Goal: Information Seeking & Learning: Learn about a topic

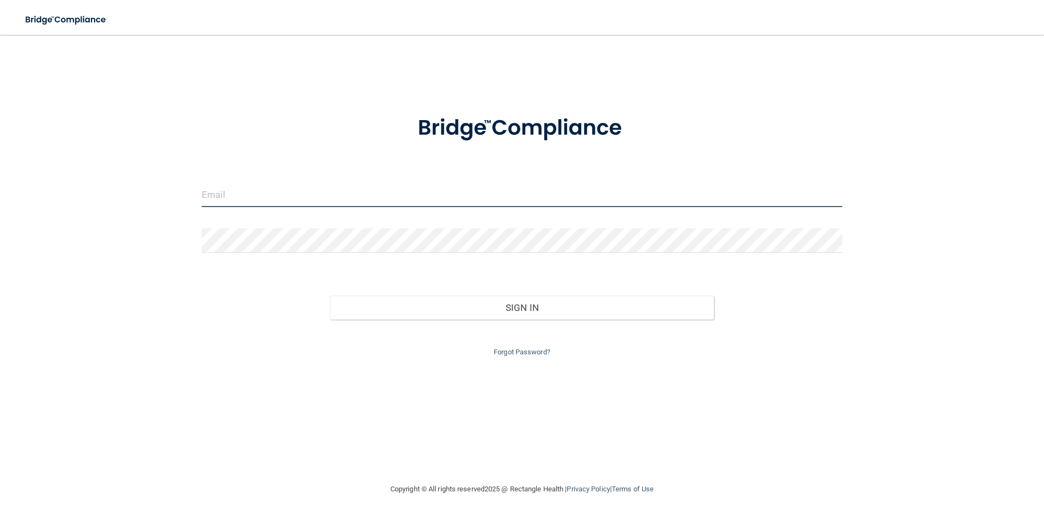
click at [295, 194] on input "email" at bounding box center [522, 195] width 641 height 24
type input "[EMAIL_ADDRESS][DOMAIN_NAME]"
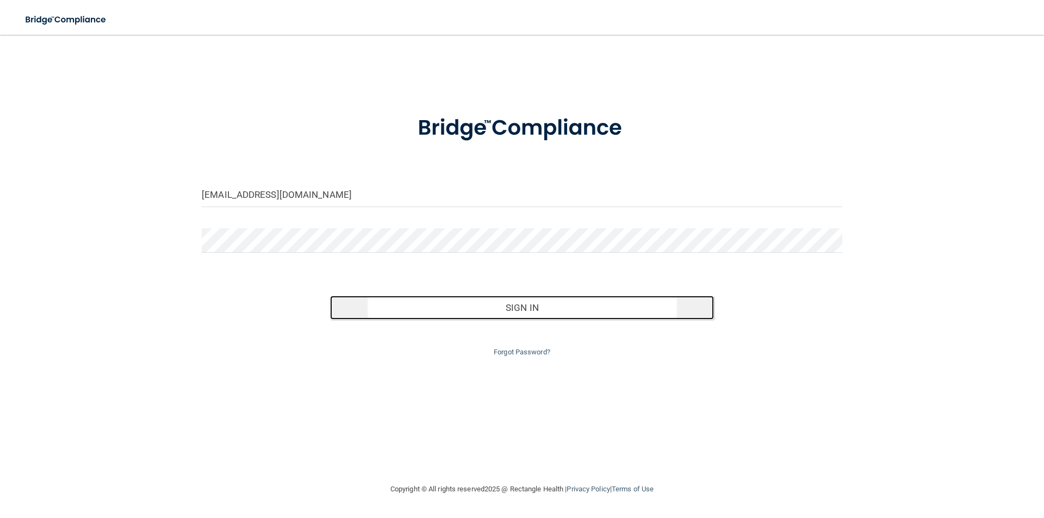
click at [515, 308] on button "Sign In" at bounding box center [522, 308] width 384 height 24
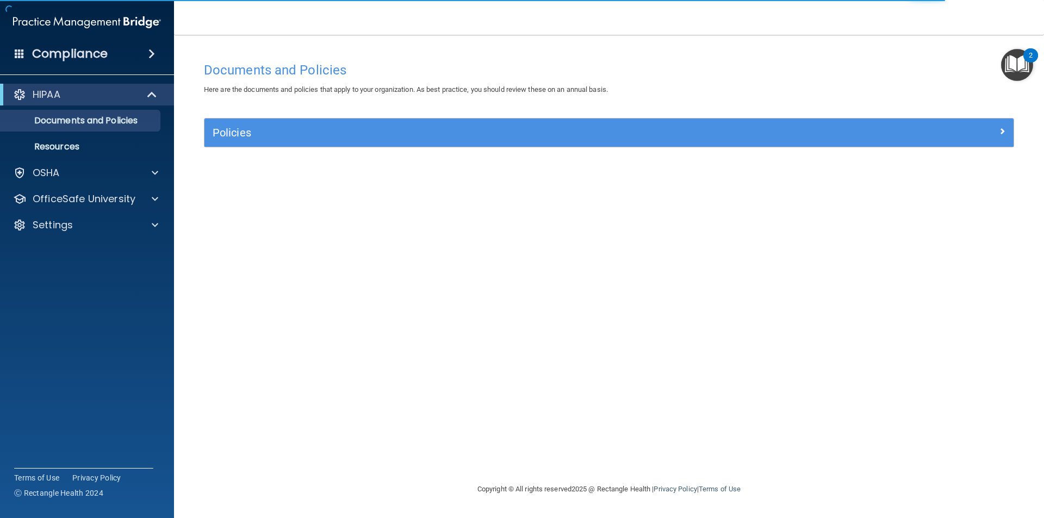
click at [151, 160] on div "HIPAA Documents and Policies Report an Incident Business Associates Emergency P…" at bounding box center [87, 161] width 175 height 165
click at [154, 167] on span at bounding box center [155, 172] width 7 height 13
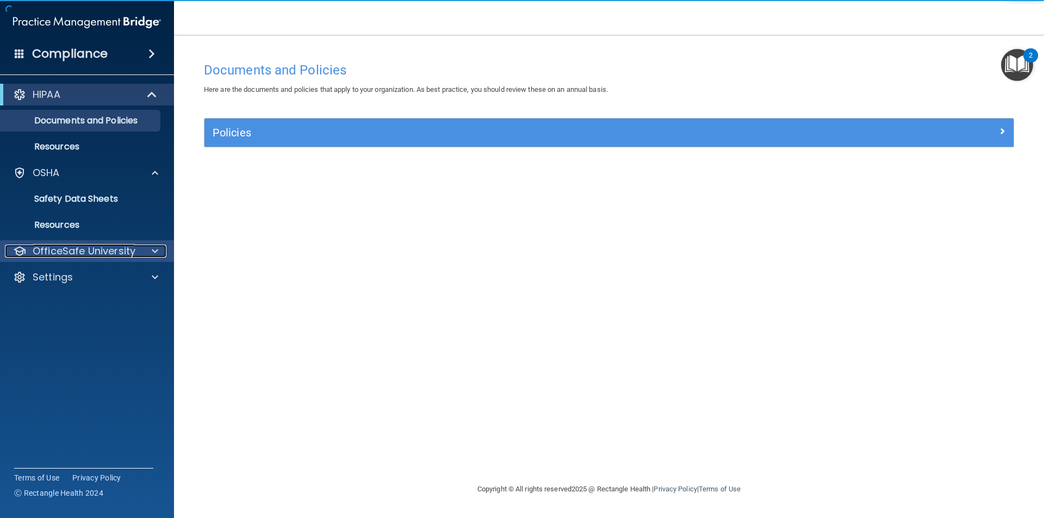
click at [152, 253] on span at bounding box center [155, 251] width 7 height 13
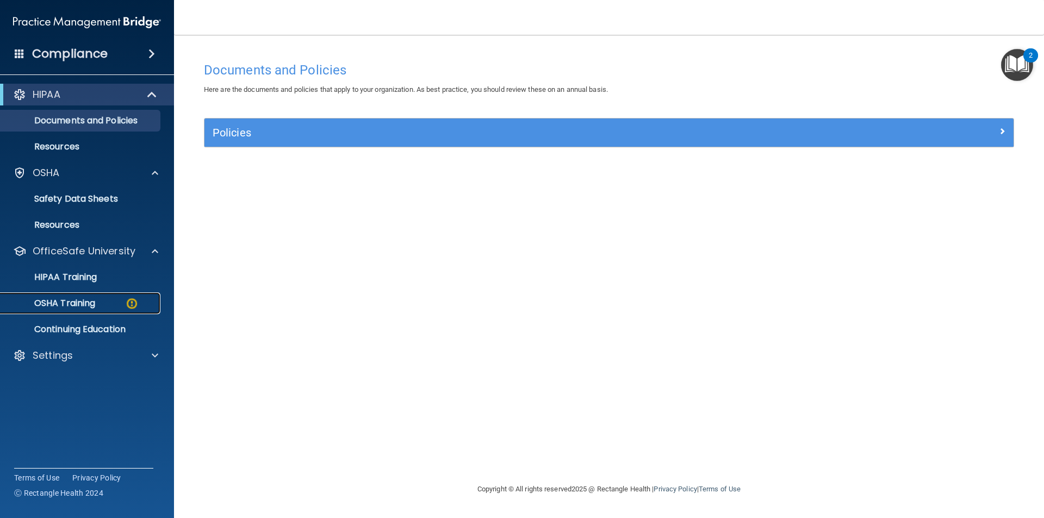
click at [83, 302] on p "OSHA Training" at bounding box center [51, 303] width 88 height 11
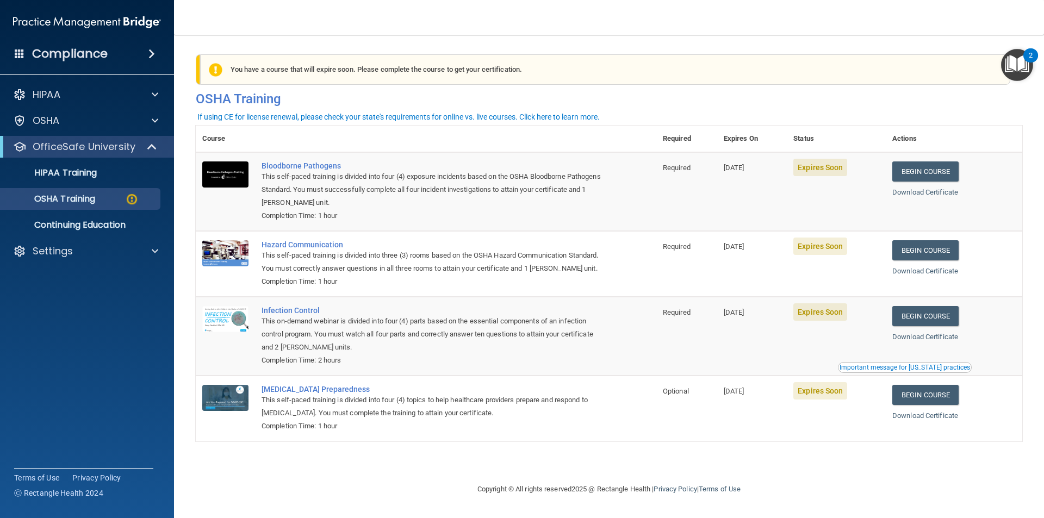
drag, startPoint x: 742, startPoint y: 184, endPoint x: 790, endPoint y: 175, distance: 49.2
click at [742, 184] on td "08/22/2025" at bounding box center [752, 191] width 70 height 79
click at [808, 175] on span "Expires Soon" at bounding box center [820, 167] width 54 height 17
click at [847, 164] on span "Expires Soon" at bounding box center [820, 167] width 54 height 17
click at [941, 173] on link "Begin Course" at bounding box center [925, 171] width 66 height 20
